Goal: Task Accomplishment & Management: Manage account settings

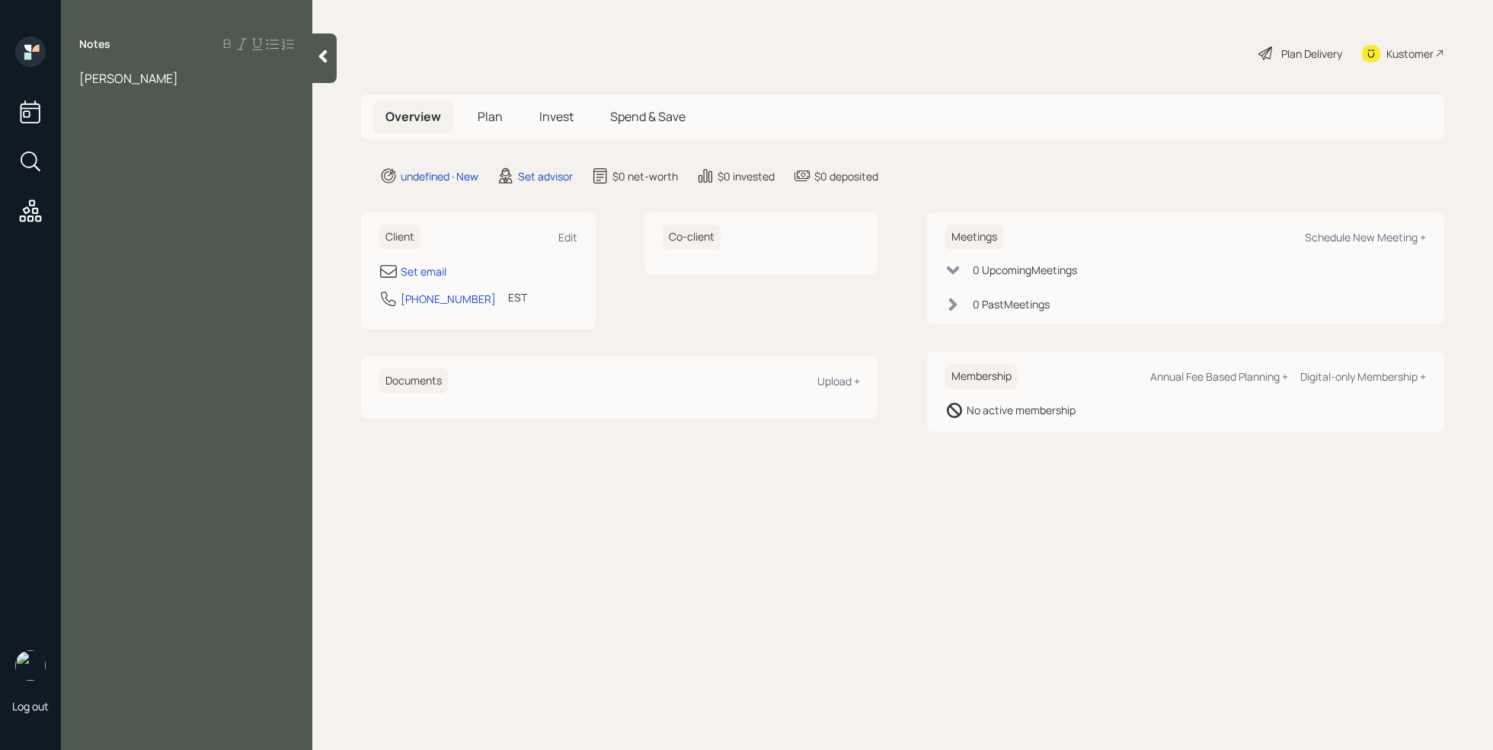
click at [84, 78] on span "[PERSON_NAME]" at bounding box center [128, 78] width 99 height 17
click at [82, 78] on span "[PERSON_NAME]" at bounding box center [128, 78] width 99 height 17
click at [173, 85] on div "[PERSON_NAME]" at bounding box center [186, 78] width 215 height 17
click at [141, 162] on div "Wife IRa" at bounding box center [186, 162] width 215 height 17
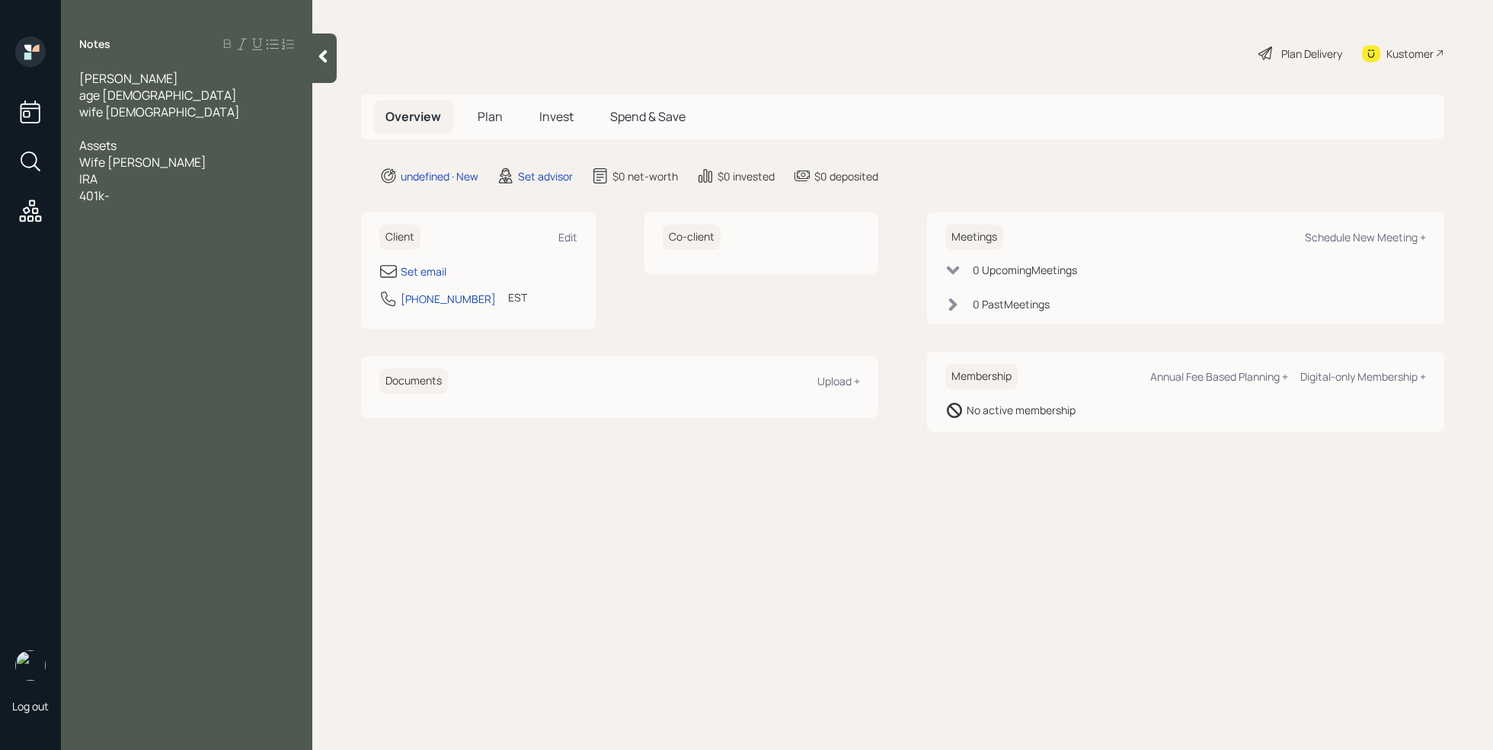
click at [115, 120] on span "wife [DEMOGRAPHIC_DATA]" at bounding box center [159, 112] width 161 height 17
click at [112, 126] on div at bounding box center [186, 128] width 215 height 17
click at [107, 195] on span "401k-" at bounding box center [94, 195] width 30 height 17
click at [129, 181] on div "IRA" at bounding box center [186, 179] width 215 height 17
click at [142, 161] on div "Wife [PERSON_NAME]" at bounding box center [186, 162] width 215 height 17
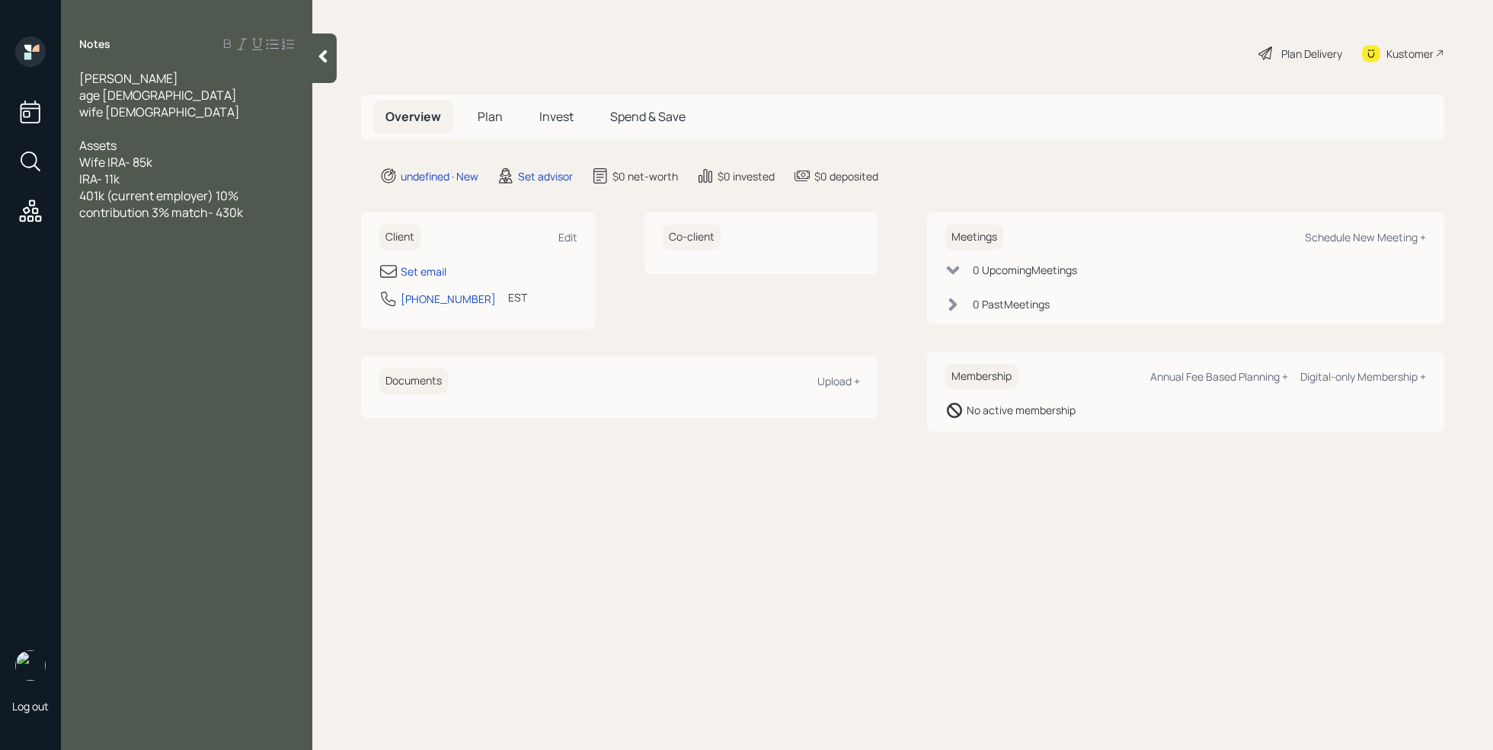
click at [275, 214] on div "401k (current employer) 10% contribution 3% match- 430k" at bounding box center [186, 204] width 215 height 34
click at [255, 211] on div "401k (current employer) 10% contribution 3% match- 430k" at bounding box center [186, 204] width 215 height 34
click at [176, 257] on div "TCRS-" at bounding box center [186, 262] width 215 height 17
click at [110, 126] on div at bounding box center [186, 128] width 215 height 17
click at [251, 212] on div "401k (current employer) 10% contribution 3% match- 430k" at bounding box center [186, 204] width 215 height 34
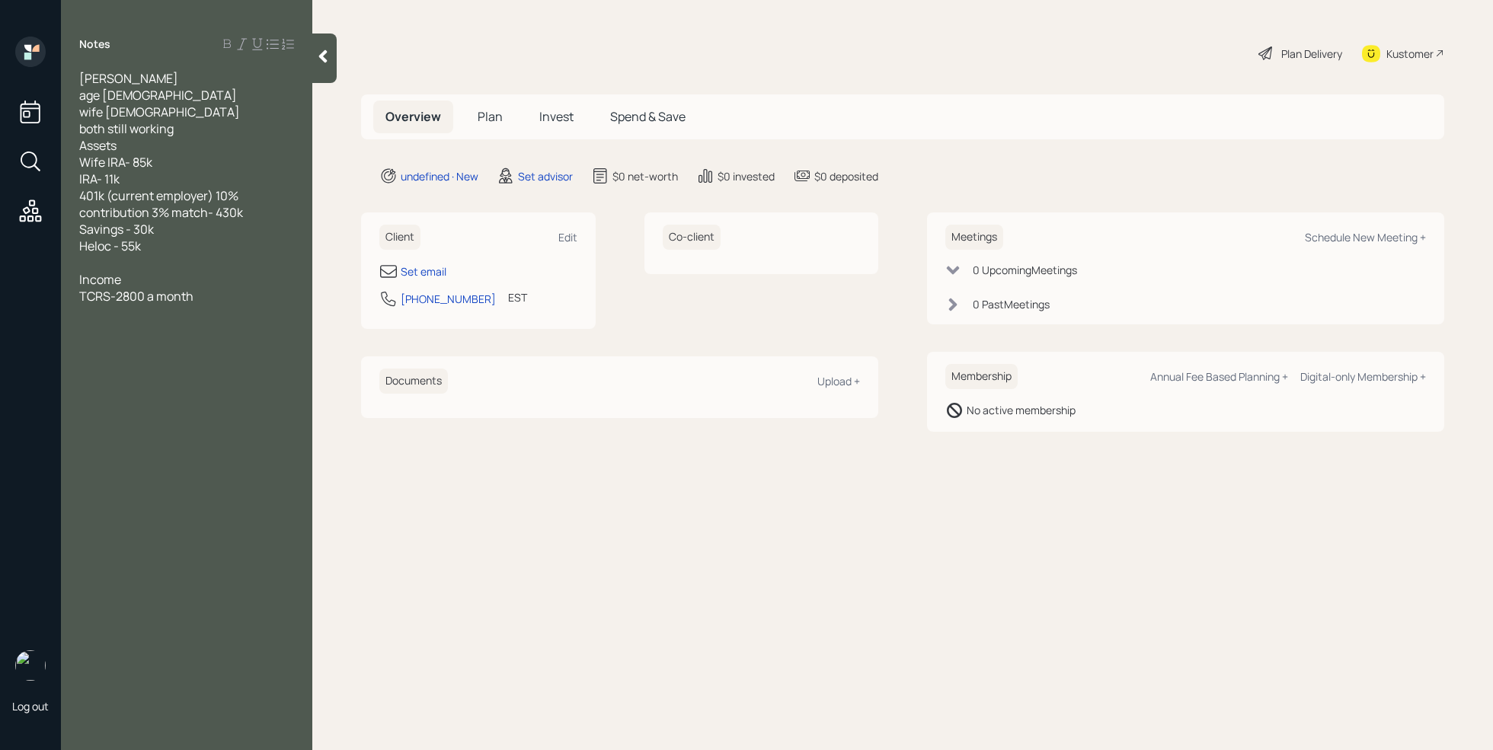
click at [161, 232] on div "Savings - 30k" at bounding box center [186, 229] width 215 height 17
click at [165, 268] on div "Heloc - 55k" at bounding box center [186, 262] width 215 height 17
click at [215, 308] on div "TCRS-2800 a month" at bounding box center [186, 313] width 215 height 17
click at [87, 363] on span "Annual income - 200k" at bounding box center [140, 363] width 123 height 17
click at [283, 371] on div "Household annual income - 200k" at bounding box center [186, 363] width 215 height 17
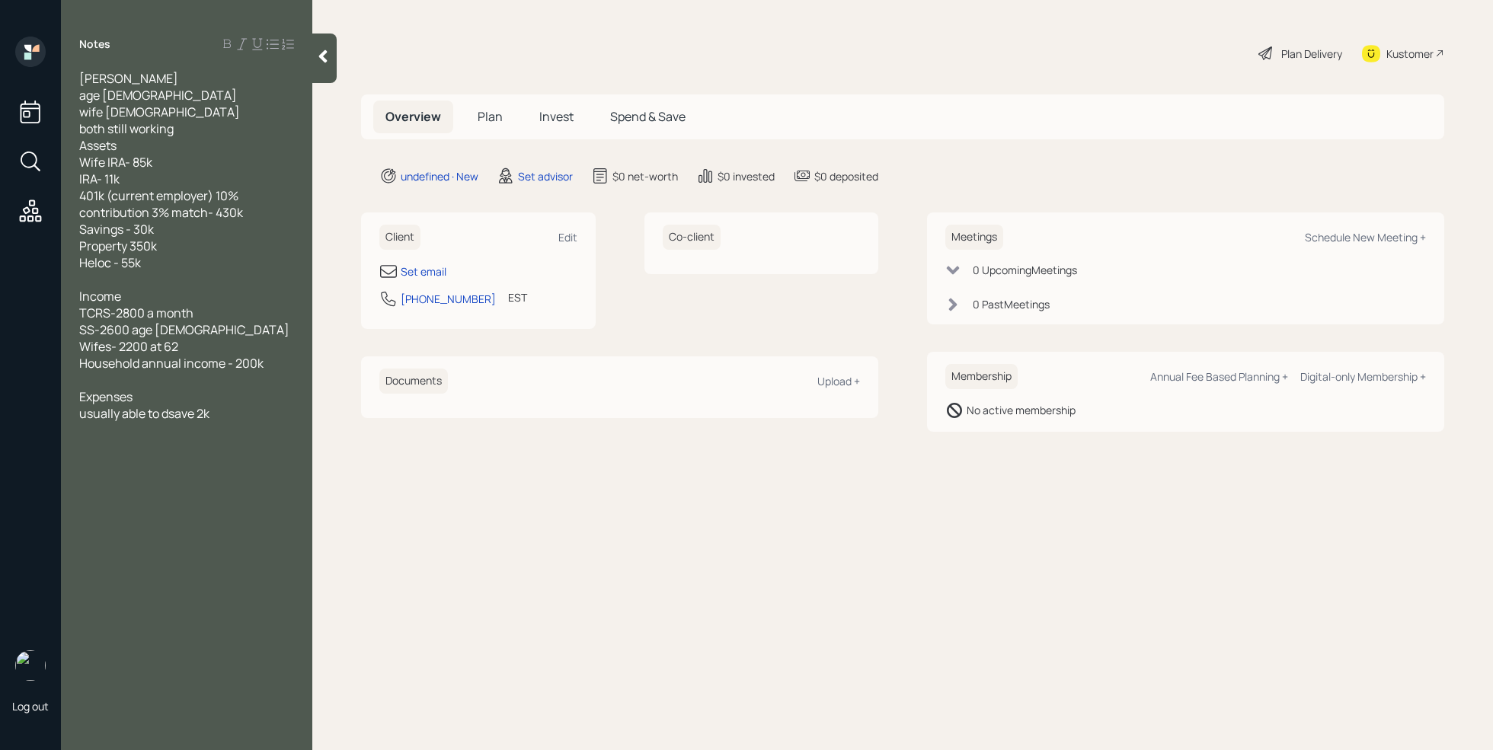
click at [171, 411] on span "usually able to dsave 2k" at bounding box center [144, 413] width 130 height 17
click at [197, 415] on span "usually able to save 2k" at bounding box center [140, 413] width 123 height 17
click at [173, 414] on div "estimate of 6k" at bounding box center [186, 413] width 215 height 17
click at [195, 415] on div "estimate of 6k" at bounding box center [186, 413] width 215 height 17
click at [174, 448] on span "investmentment investment suitabiliy" at bounding box center [185, 447] width 212 height 17
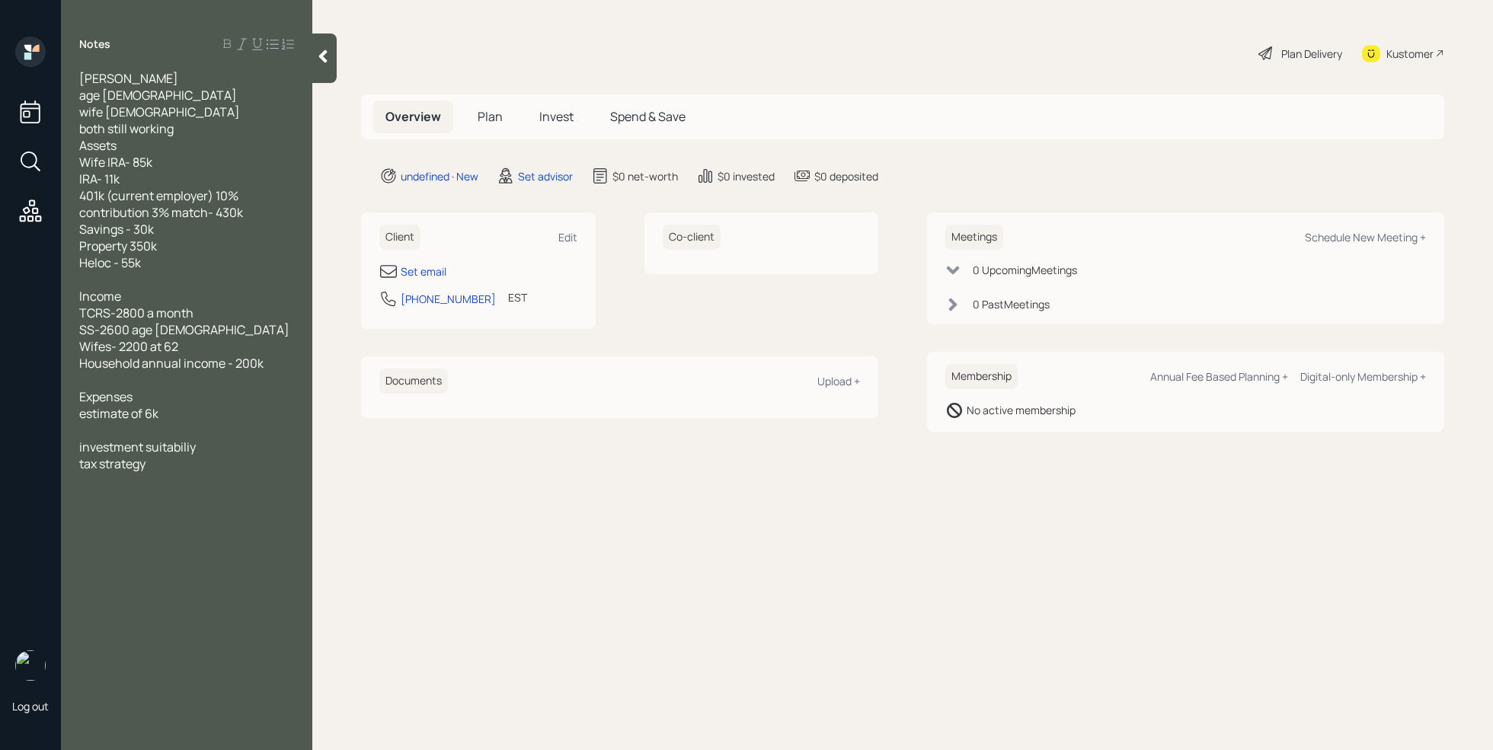
click at [195, 465] on div "tax strategy" at bounding box center [186, 463] width 215 height 17
click at [182, 485] on div "tax strategy a big one ([PERSON_NAME] conversion)" at bounding box center [186, 472] width 215 height 34
click at [427, 273] on div "Set email" at bounding box center [424, 271] width 46 height 16
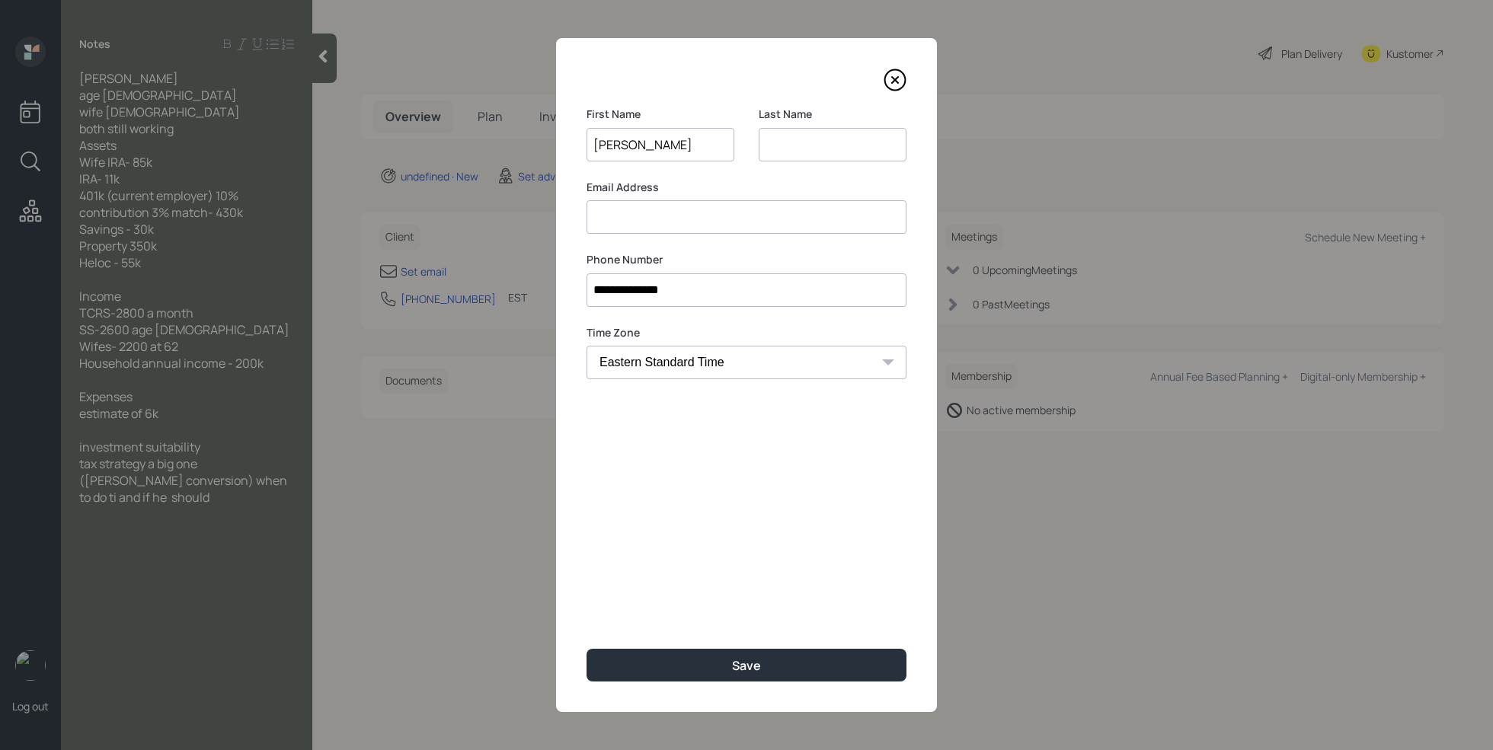
type input "[PERSON_NAME]"
click at [804, 138] on input at bounding box center [832, 145] width 148 height 34
type input "SCof"
click at [714, 213] on input at bounding box center [746, 217] width 320 height 34
type input "scottcoffey"
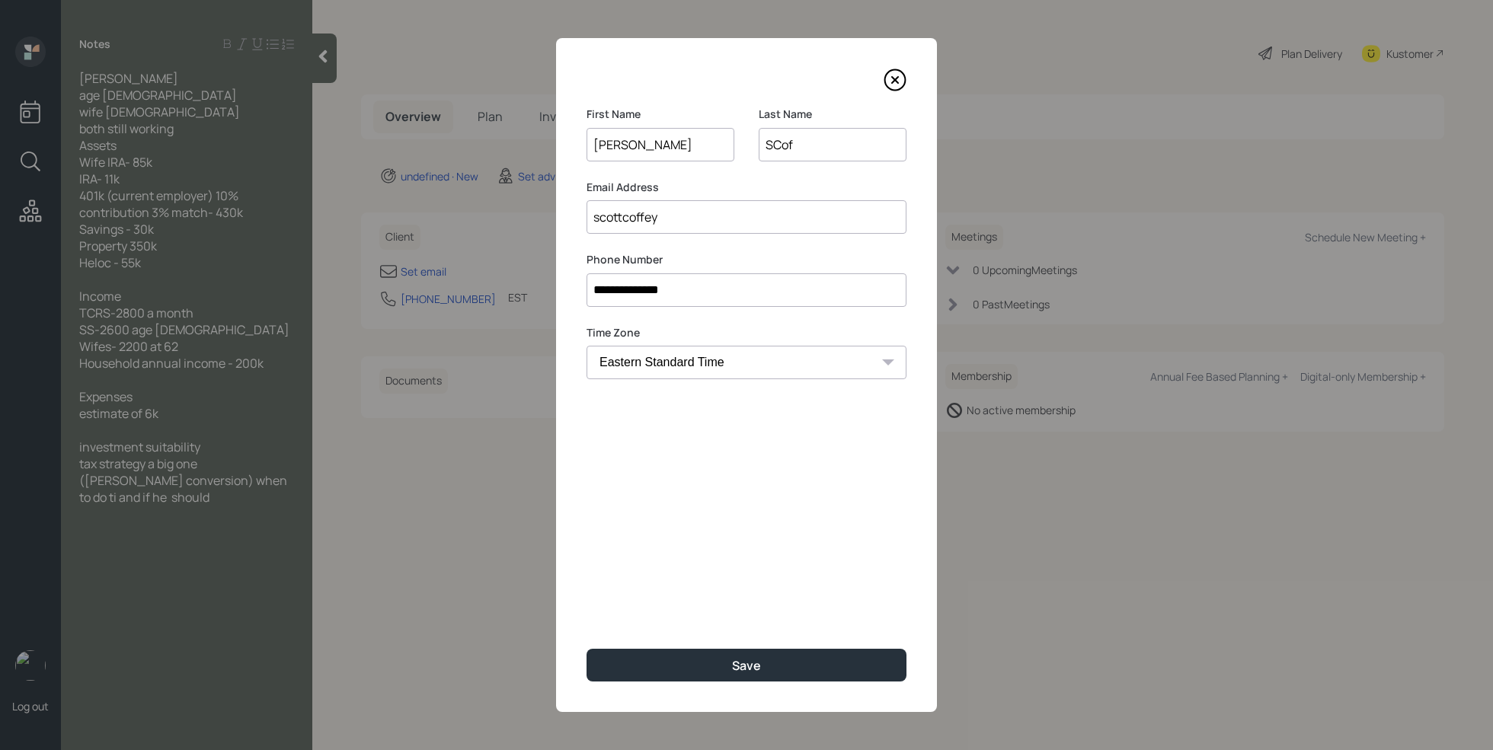
click at [808, 146] on input "SCof" at bounding box center [832, 145] width 148 height 34
type input "S"
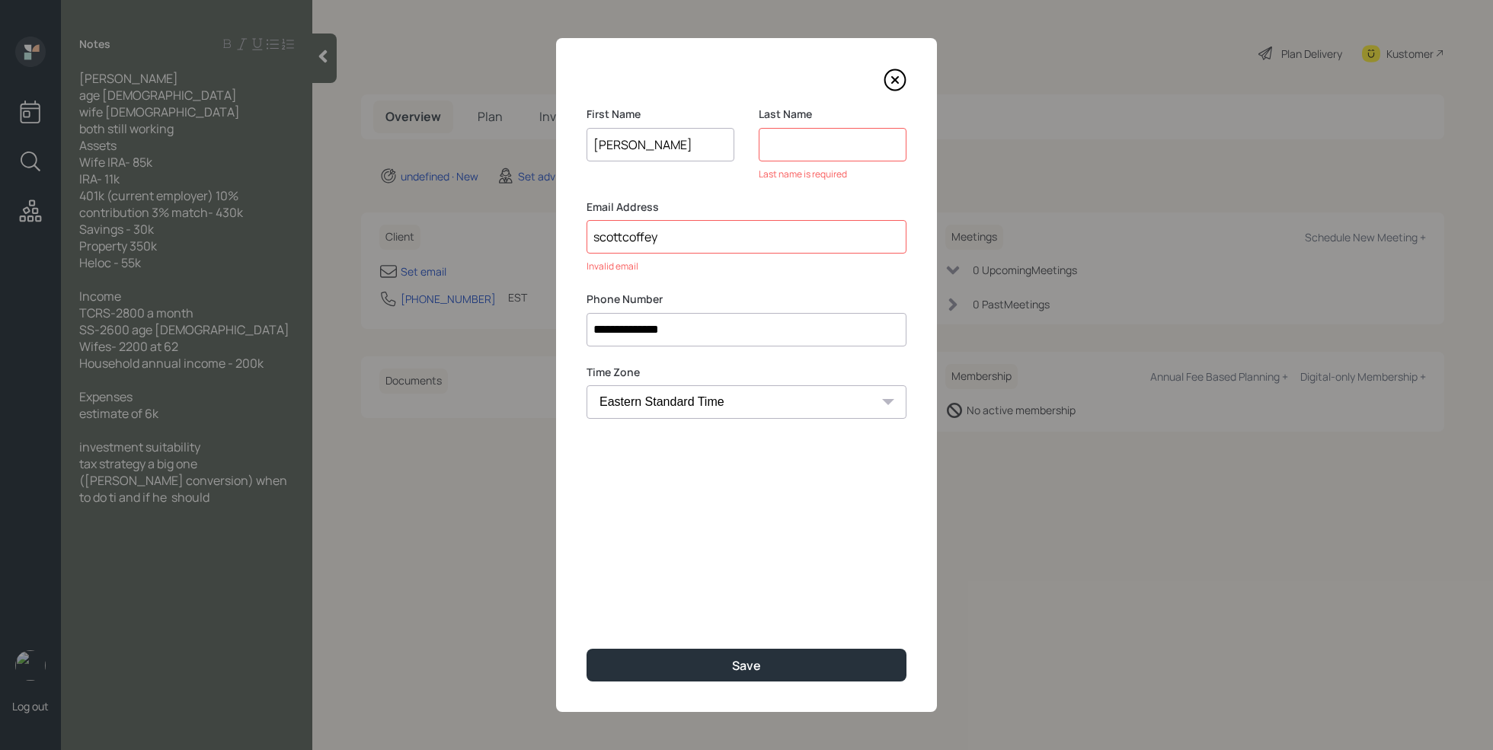
click at [748, 239] on input "scottcoffey" at bounding box center [746, 237] width 320 height 34
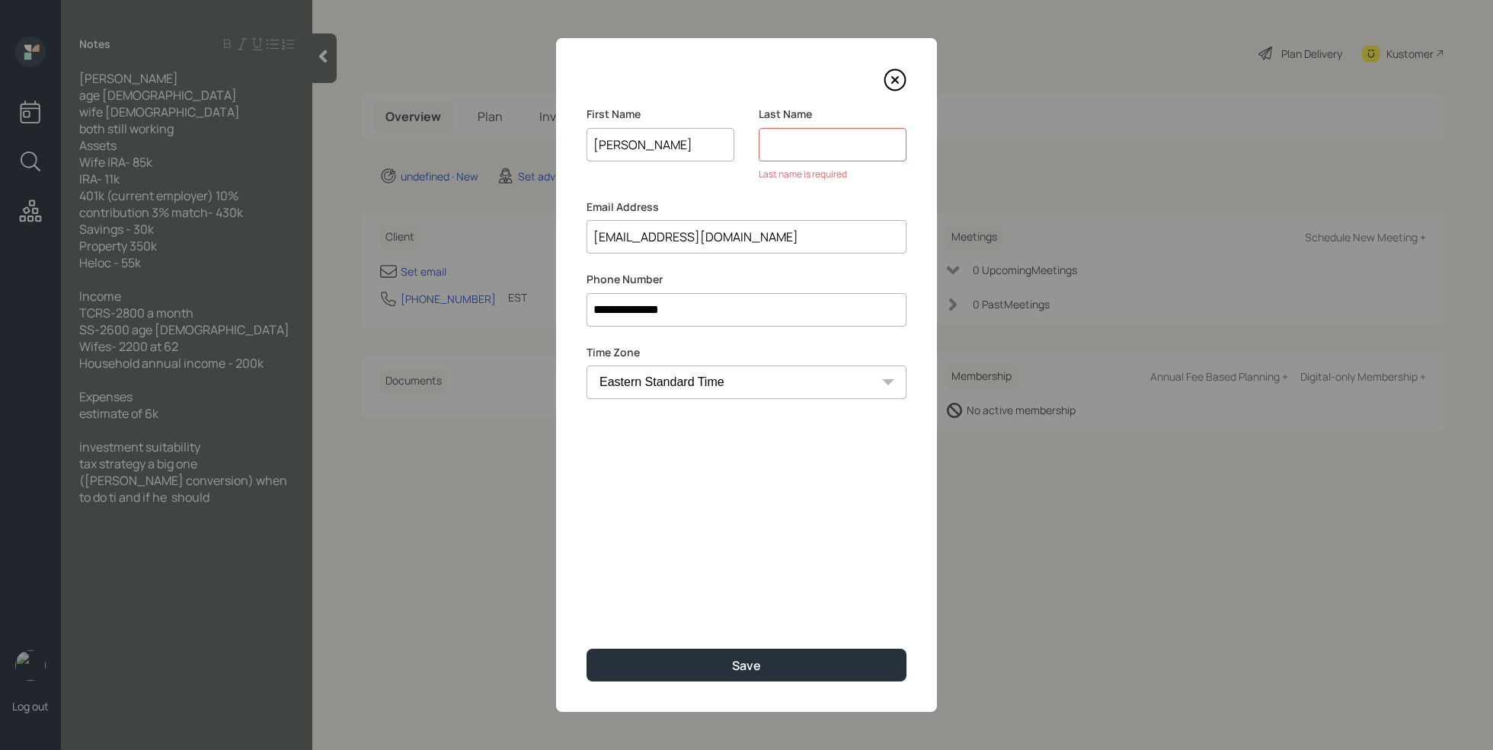
type input "[EMAIL_ADDRESS][DOMAIN_NAME]"
click at [797, 142] on input at bounding box center [832, 145] width 148 height 34
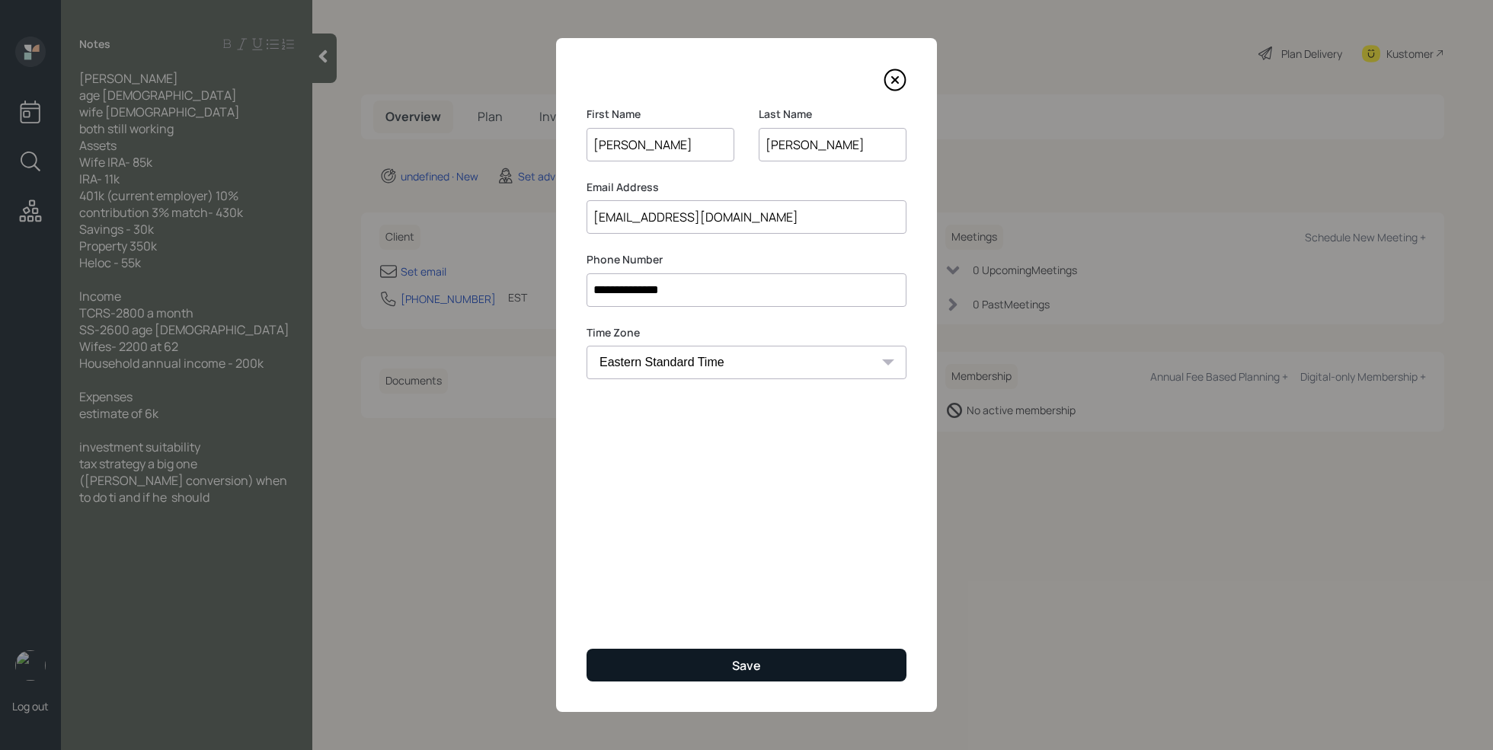
type input "[PERSON_NAME]"
click at [723, 654] on button "Save" at bounding box center [746, 665] width 320 height 33
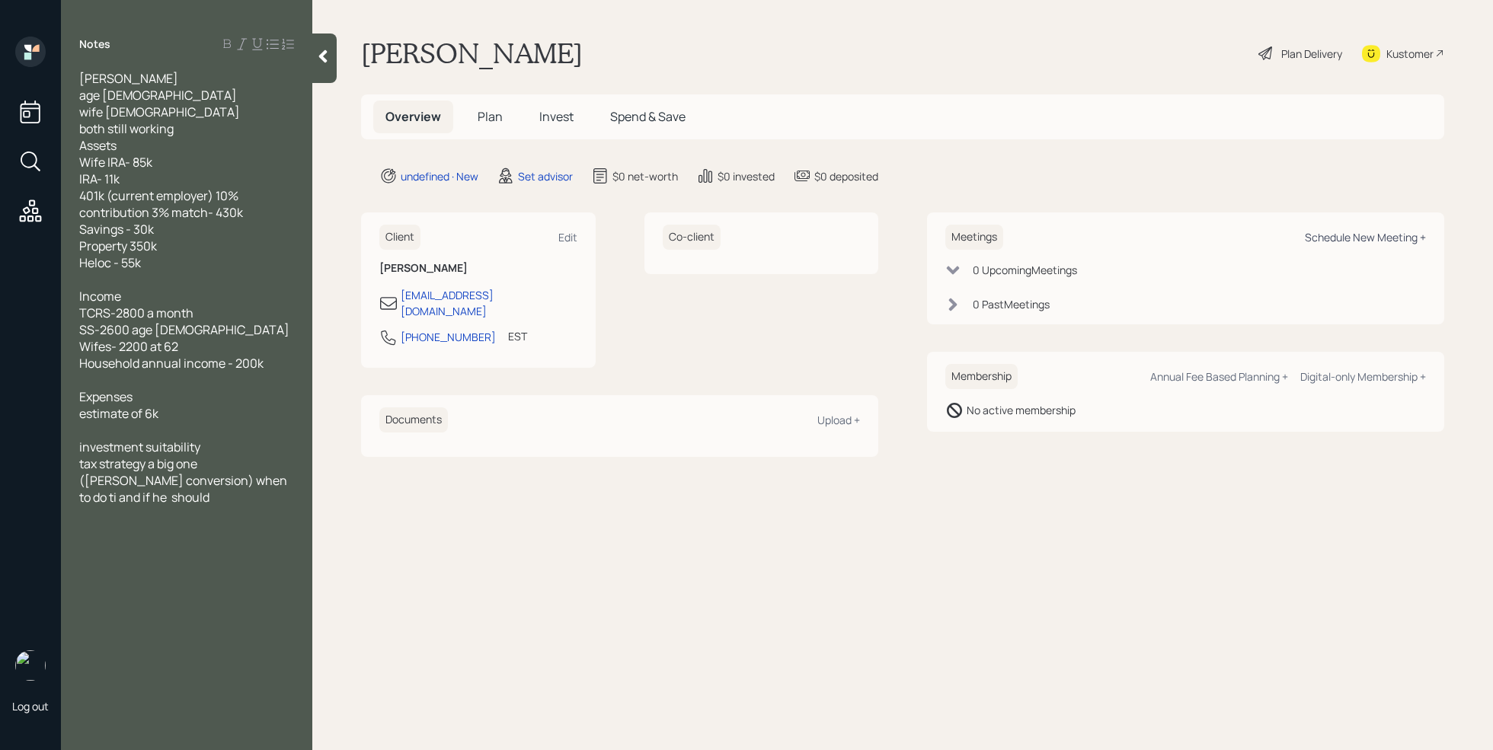
click at [1378, 232] on div "Schedule New Meeting +" at bounding box center [1365, 237] width 121 height 14
select select "round-[PERSON_NAME]"
